Goal: Task Accomplishment & Management: Complete application form

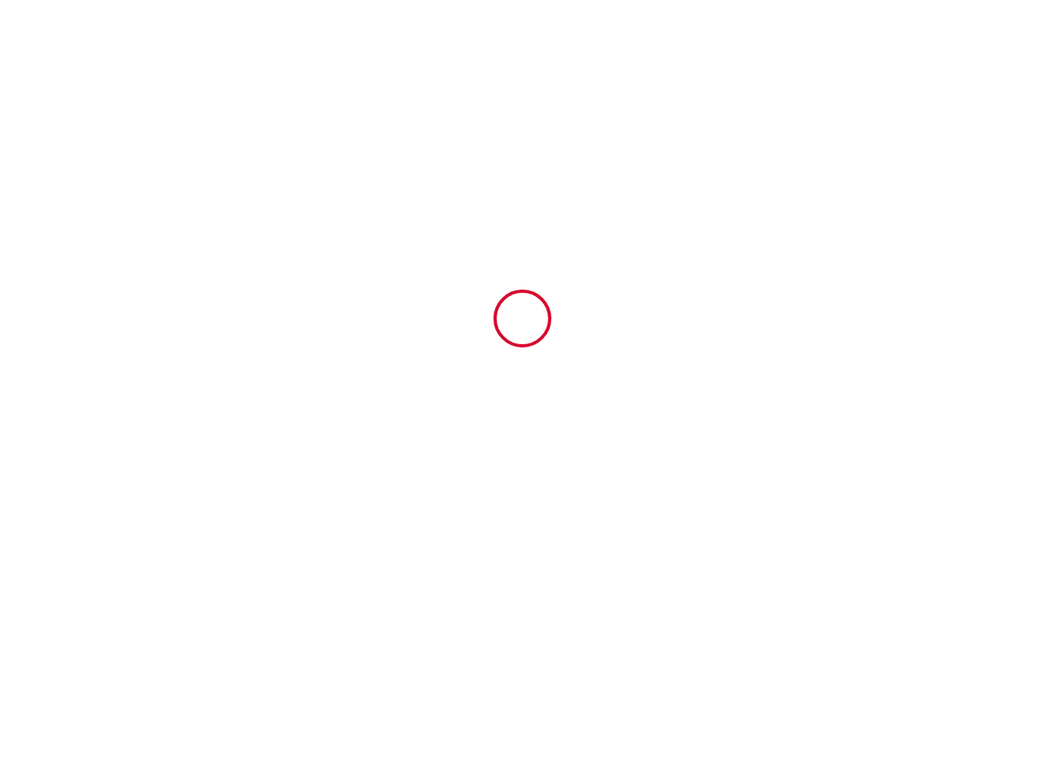
type input "6691231"
type input "« [GEOGRAPHIC_DATA] » duplex design calme jardin vue sur [GEOGRAPHIC_DATA]"
type input "[STREET_ADDRESS]"
type input "95390"
type input "Saint-Prix"
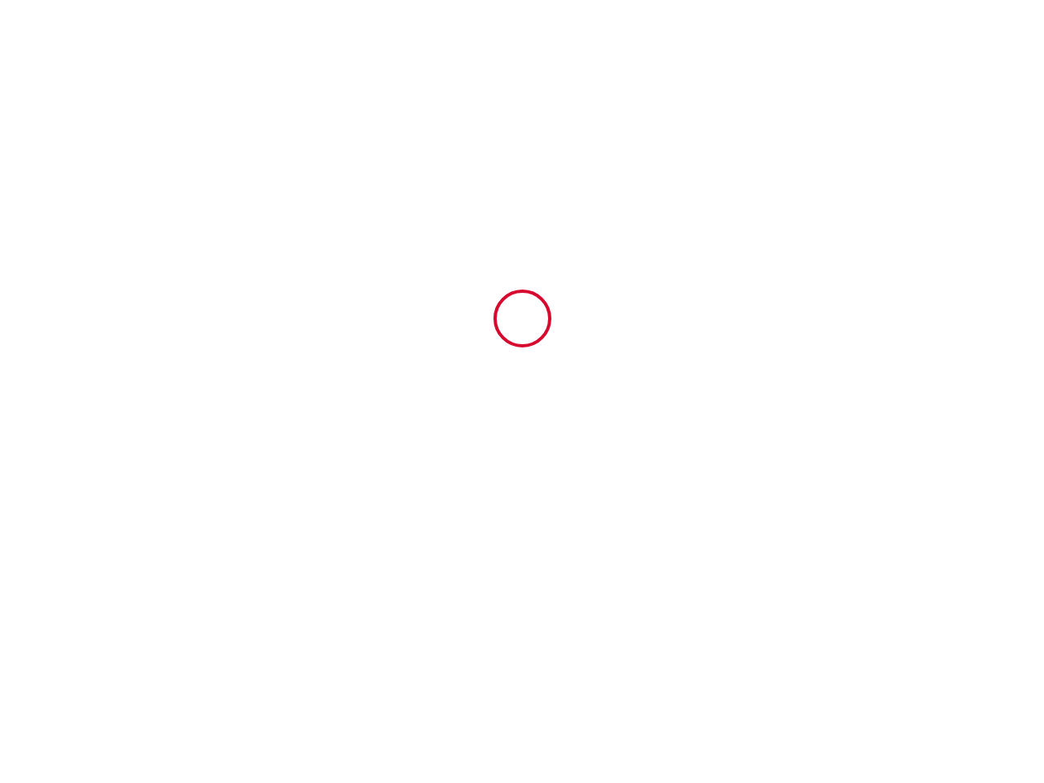
type input "[GEOGRAPHIC_DATA]"
type input "[DATE]"
type input "2"
type input "0"
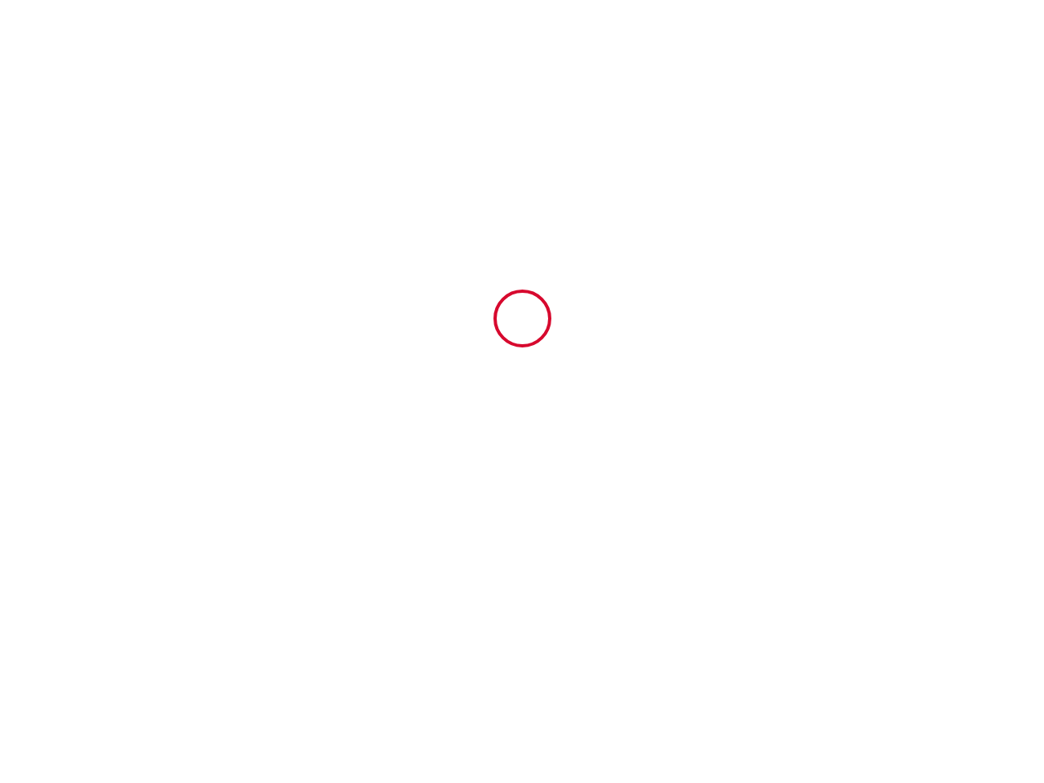
type input "300"
type input "244.12"
type input "[PERSON_NAME]"
type input "Ravigneaux"
type input "[GEOGRAPHIC_DATA]"
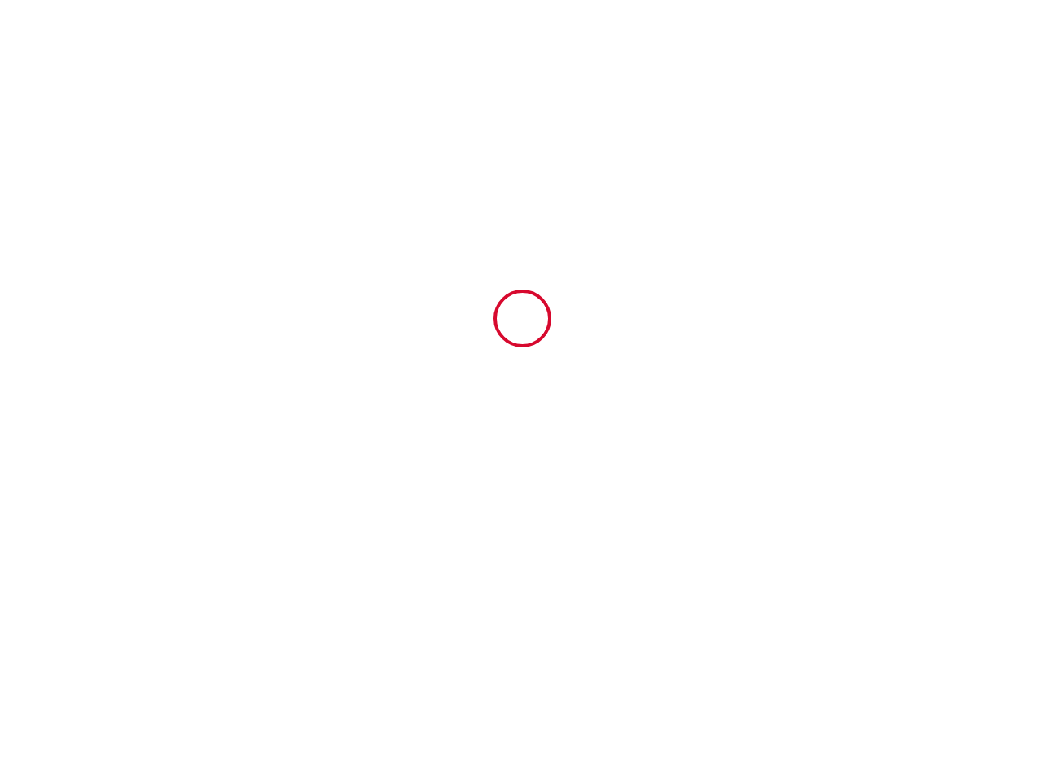
type input "[EMAIL_ADDRESS][DOMAIN_NAME]"
type input "VANDERTOORN"
type input "[PERSON_NAME]"
type input "3811 [GEOGRAPHIC_DATA]"
type input "[GEOGRAPHIC_DATA]"
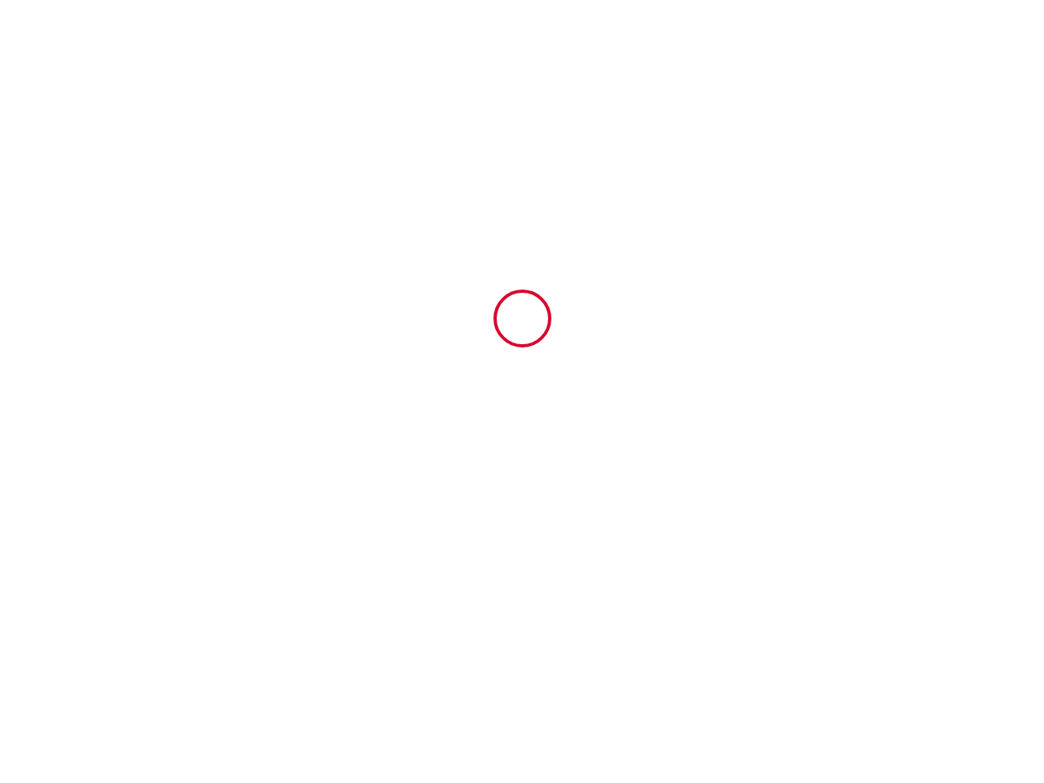
type input "[PERSON_NAME][EMAIL_ADDRESS][DOMAIN_NAME]"
type input "[PHONE_NUMBER]"
select select "NL"
